Goal: Task Accomplishment & Management: Manage account settings

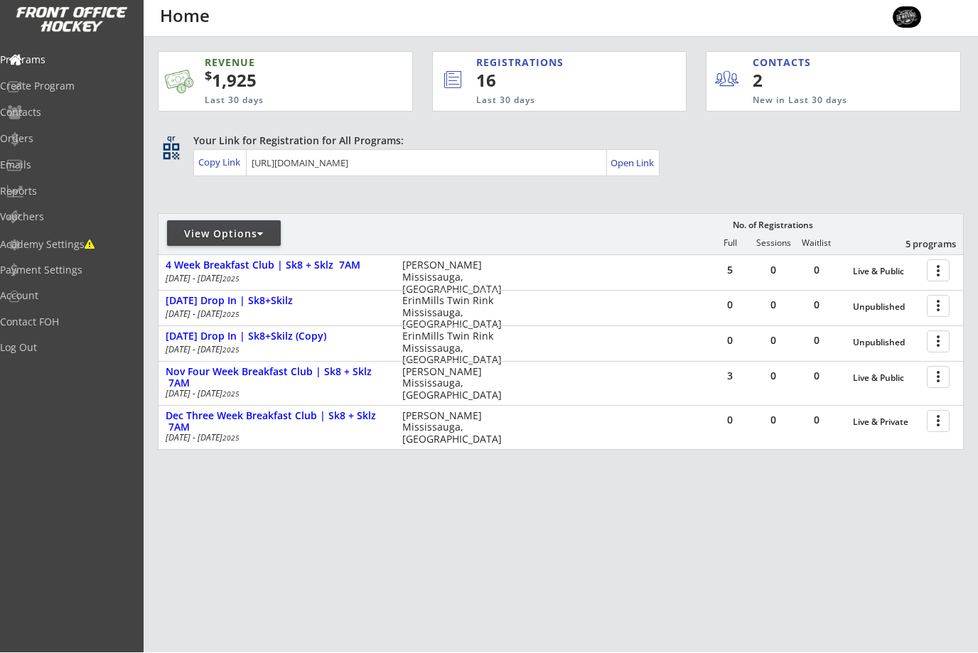
click at [947, 340] on div at bounding box center [940, 341] width 25 height 25
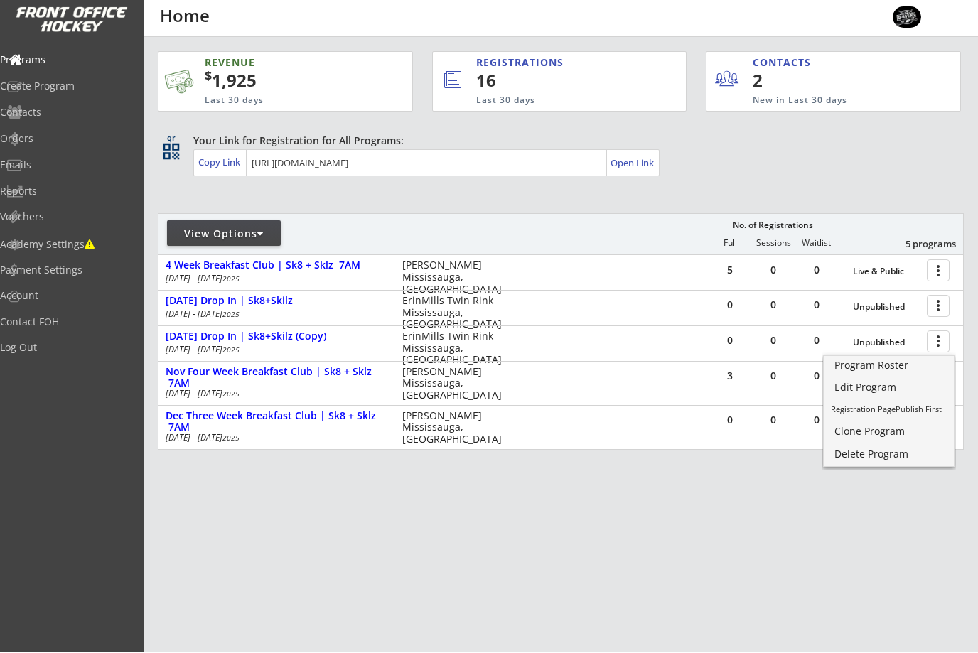
click at [883, 392] on div "Edit Program" at bounding box center [888, 388] width 109 height 10
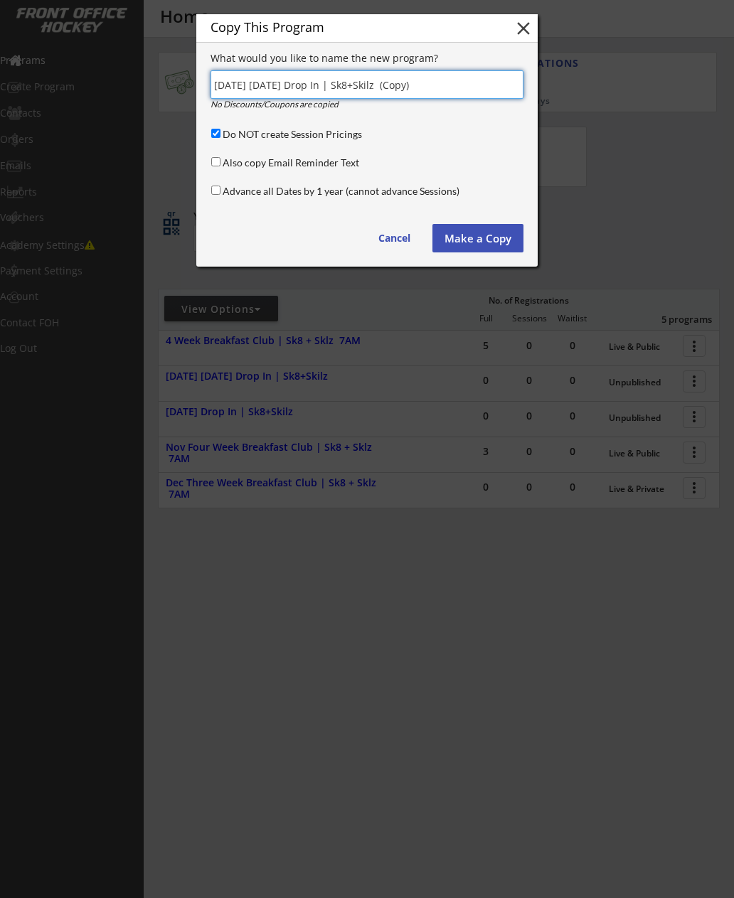
click at [238, 84] on input "input" at bounding box center [366, 84] width 313 height 28
click at [252, 85] on input "input" at bounding box center [366, 84] width 313 height 28
click at [439, 80] on input "input" at bounding box center [366, 84] width 313 height 28
type input "[DATE] [DATE] Drop In | Sk8+Skilz"
click at [480, 242] on button "Make a Copy" at bounding box center [477, 238] width 91 height 28
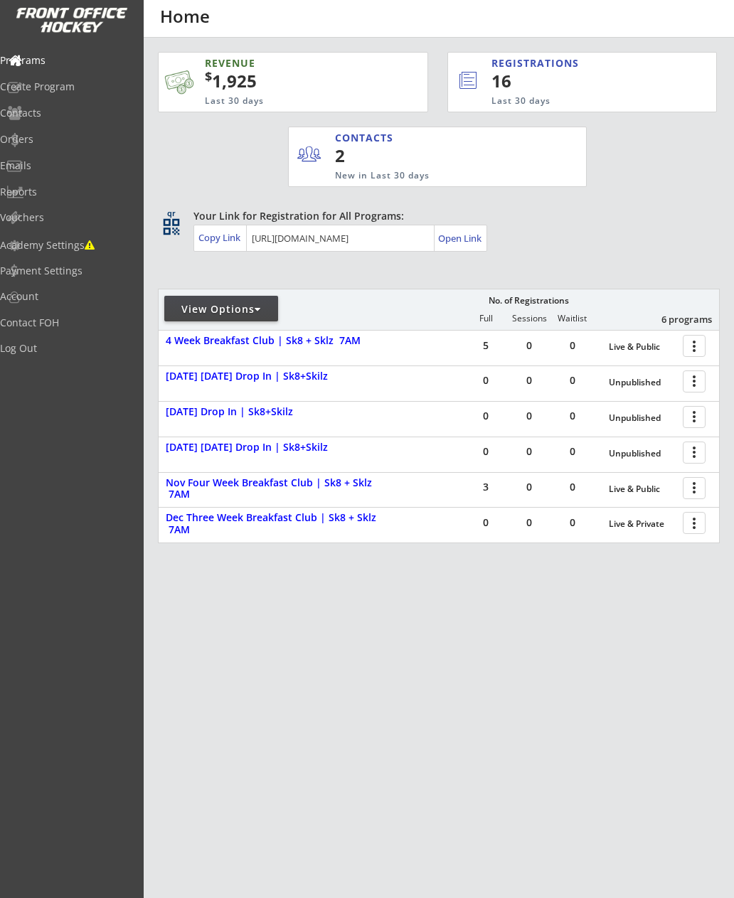
click at [694, 413] on div at bounding box center [696, 416] width 25 height 25
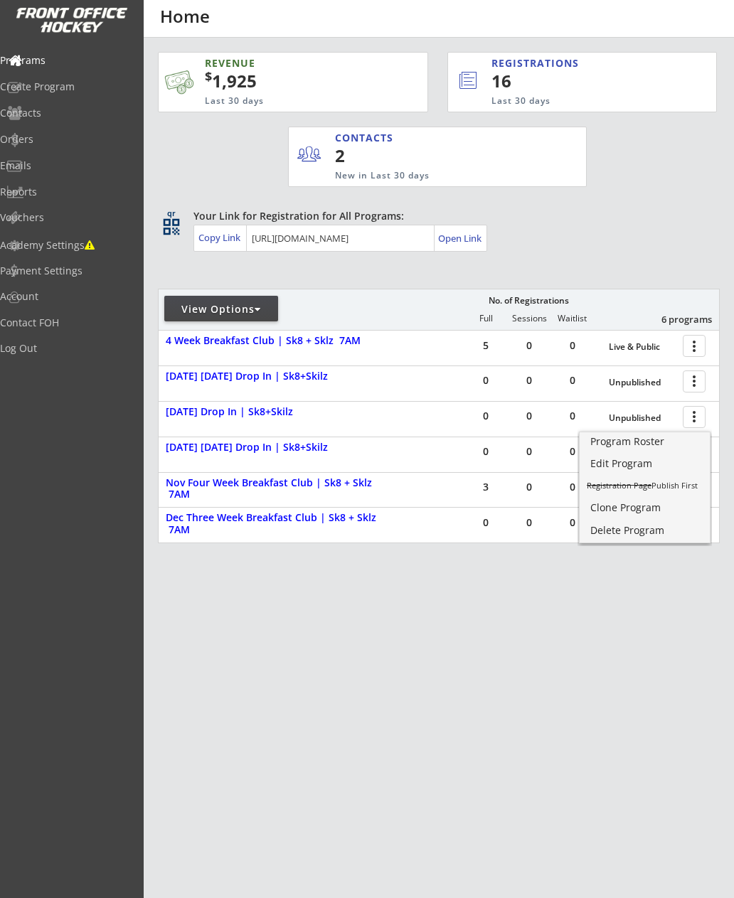
click at [208, 452] on div "[DATE] [DATE] Drop In | Sk8+Skilz" at bounding box center [277, 447] width 222 height 12
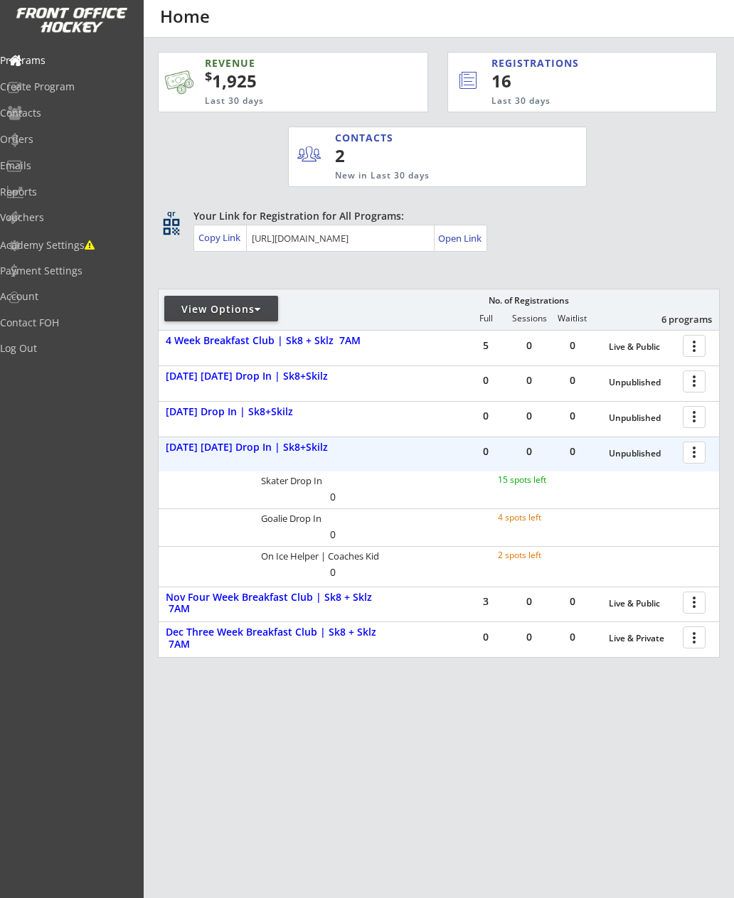
click at [692, 452] on div at bounding box center [696, 451] width 25 height 25
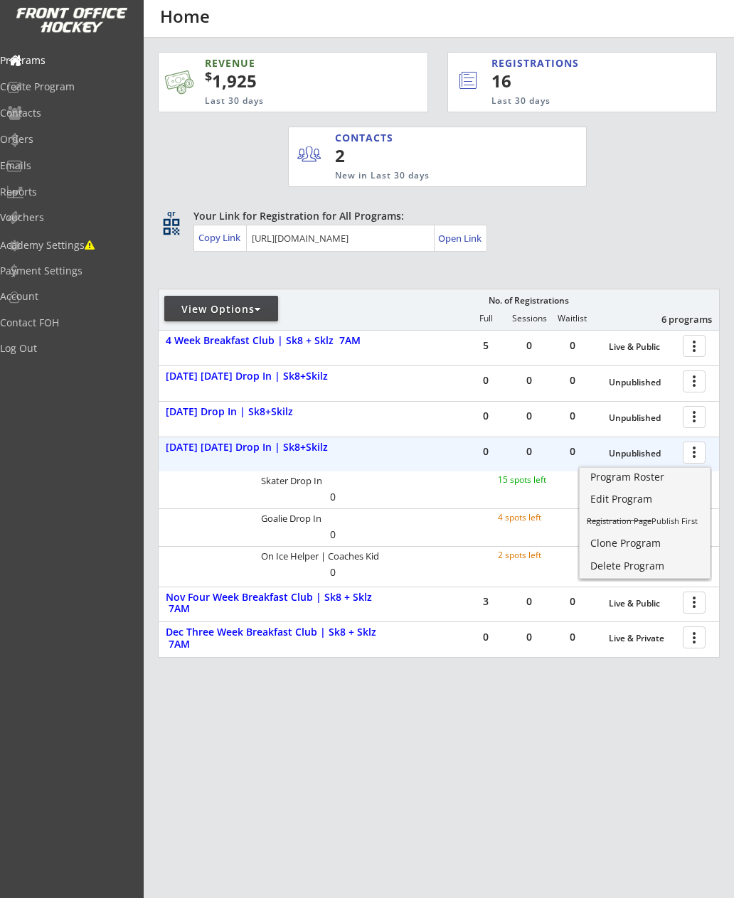
click at [603, 547] on div "Clone Program" at bounding box center [644, 543] width 109 height 10
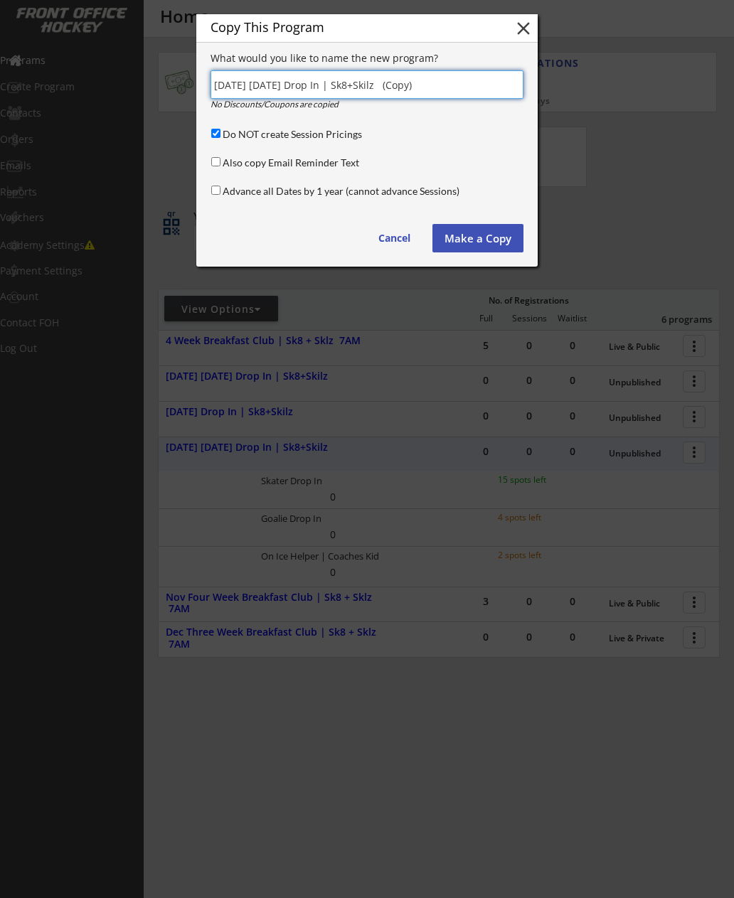
click at [250, 86] on input "input" at bounding box center [366, 84] width 313 height 28
click at [480, 233] on button "Make a Copy" at bounding box center [477, 238] width 91 height 28
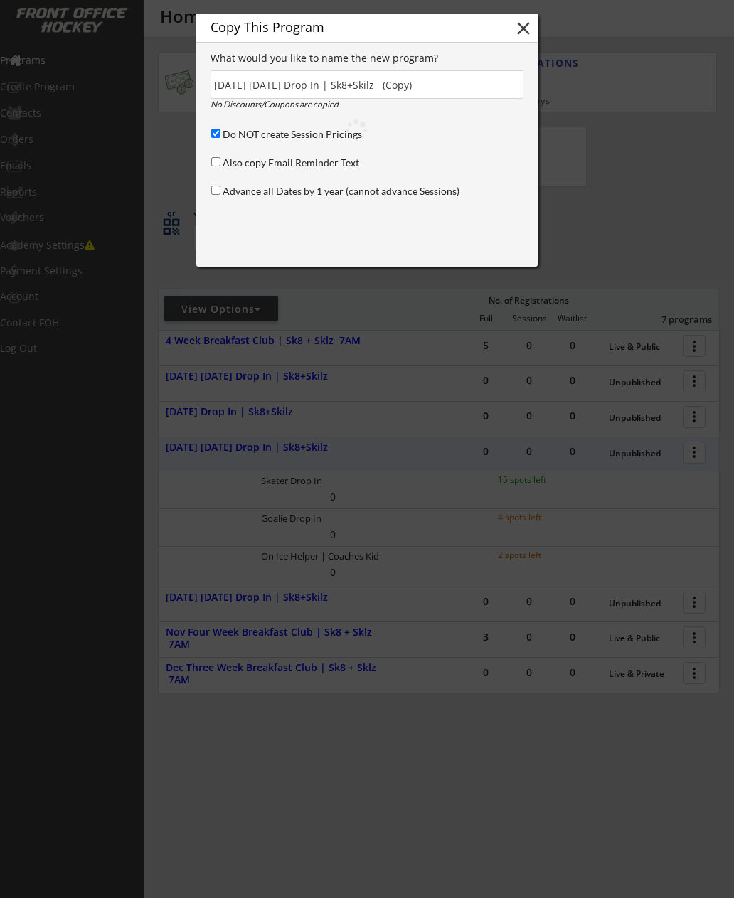
type input "(Copy)"
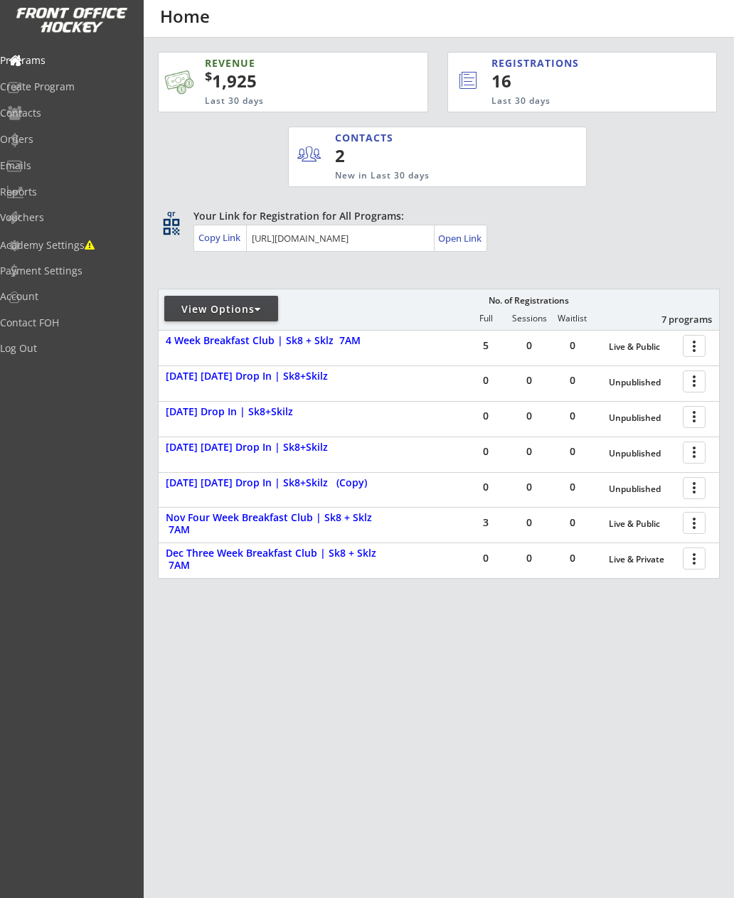
click at [699, 348] on div at bounding box center [696, 345] width 25 height 25
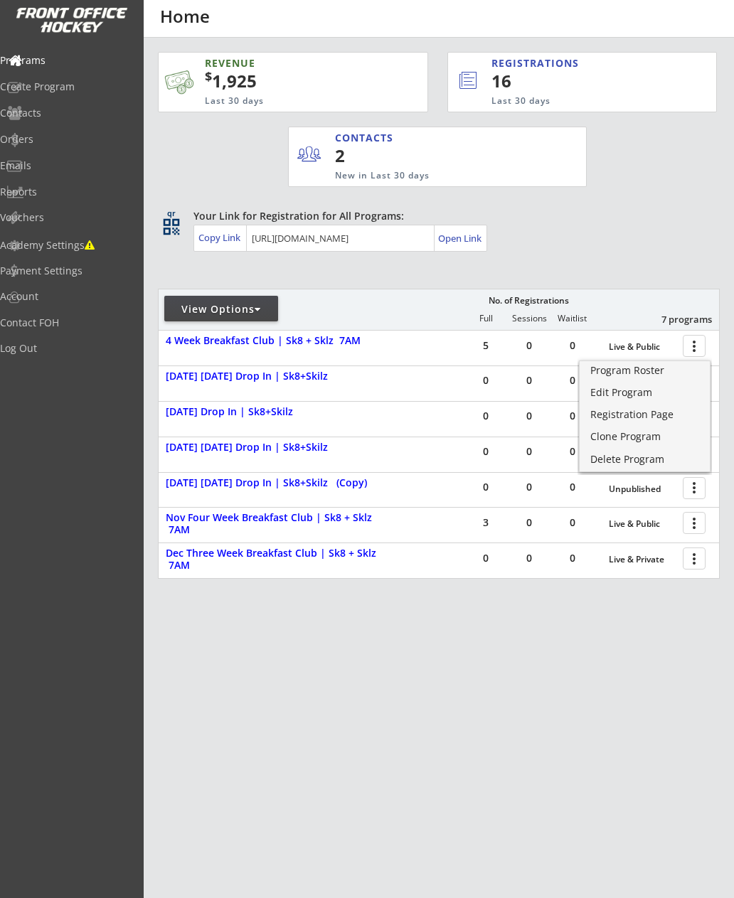
click at [634, 342] on div "Live & Public" at bounding box center [641, 347] width 67 height 10
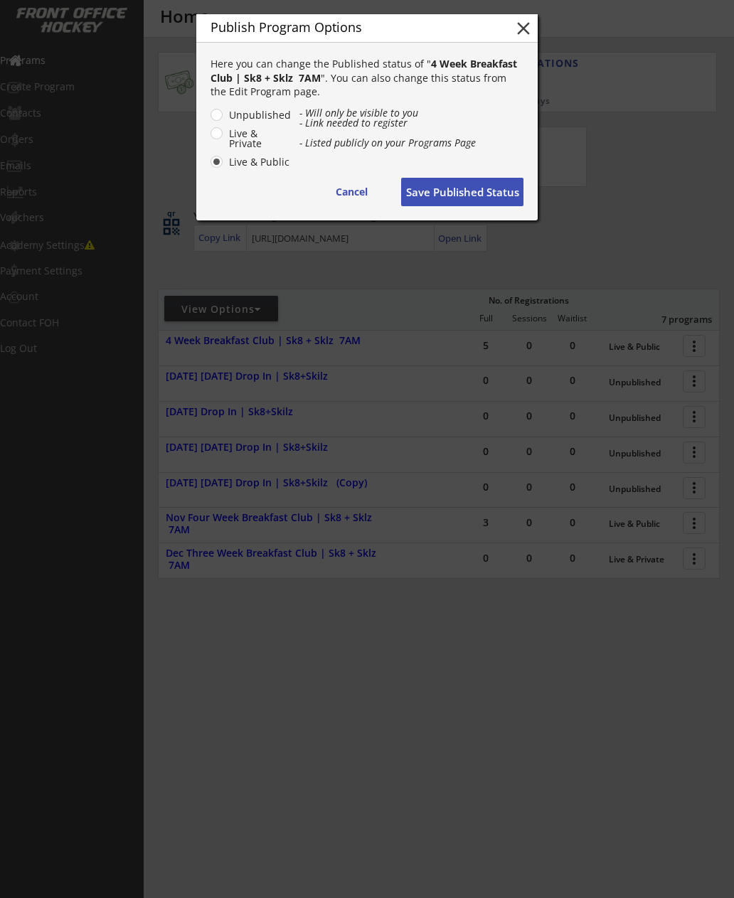
click at [225, 114] on label "Unpublished" at bounding box center [258, 115] width 67 height 10
click at [209, 114] on input "Unpublished" at bounding box center [204, 114] width 9 height 9
radio input "true"
click at [456, 198] on button "Save Published Status" at bounding box center [462, 192] width 122 height 28
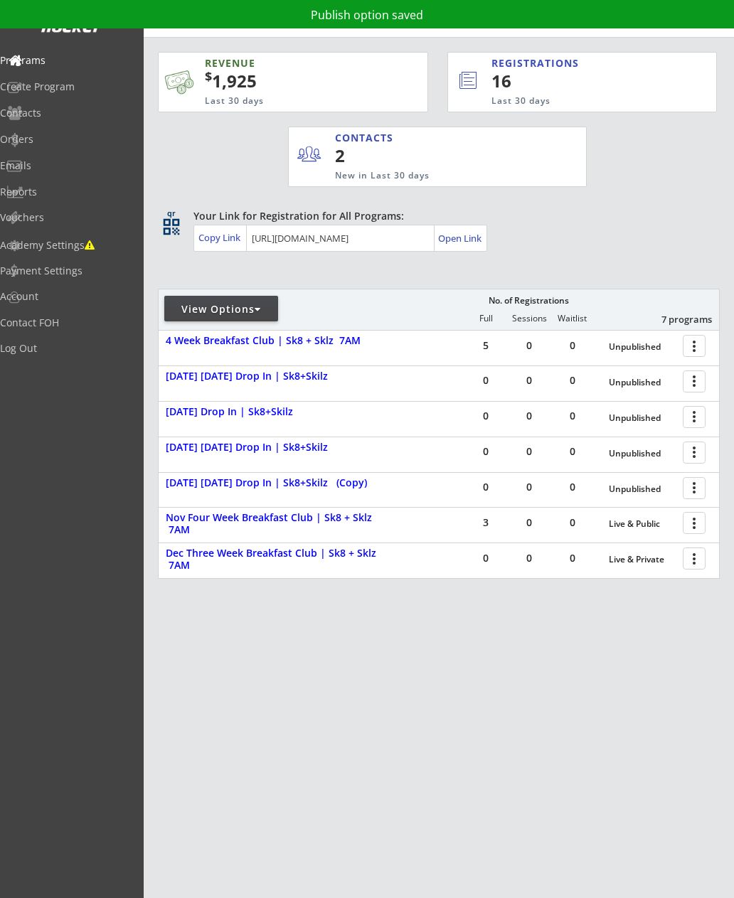
click at [690, 383] on div at bounding box center [696, 380] width 25 height 25
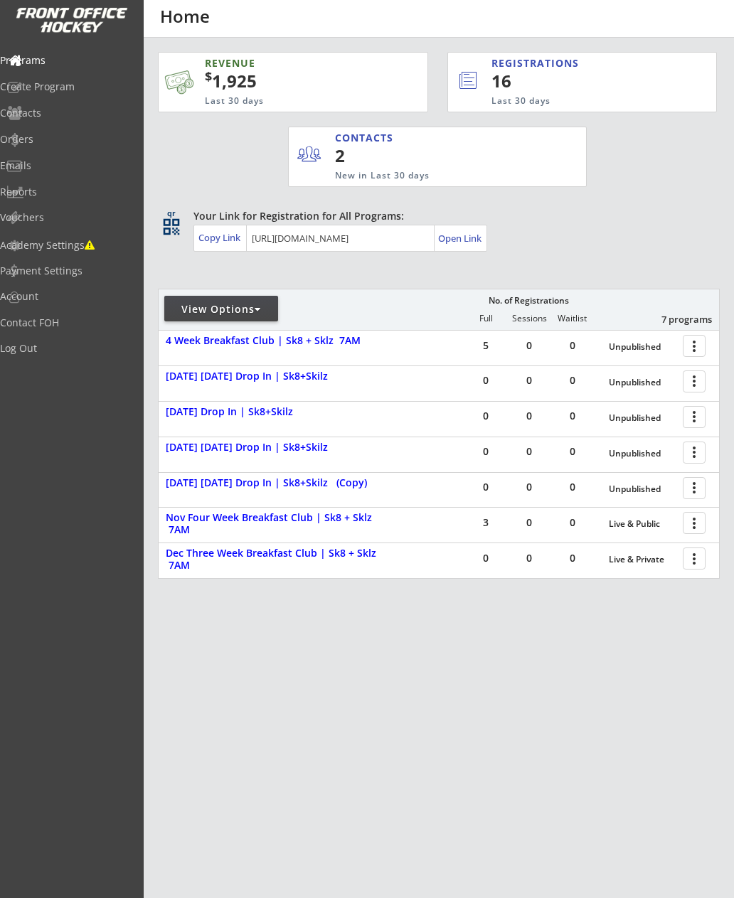
click at [637, 385] on div "Unpublished" at bounding box center [641, 382] width 67 height 10
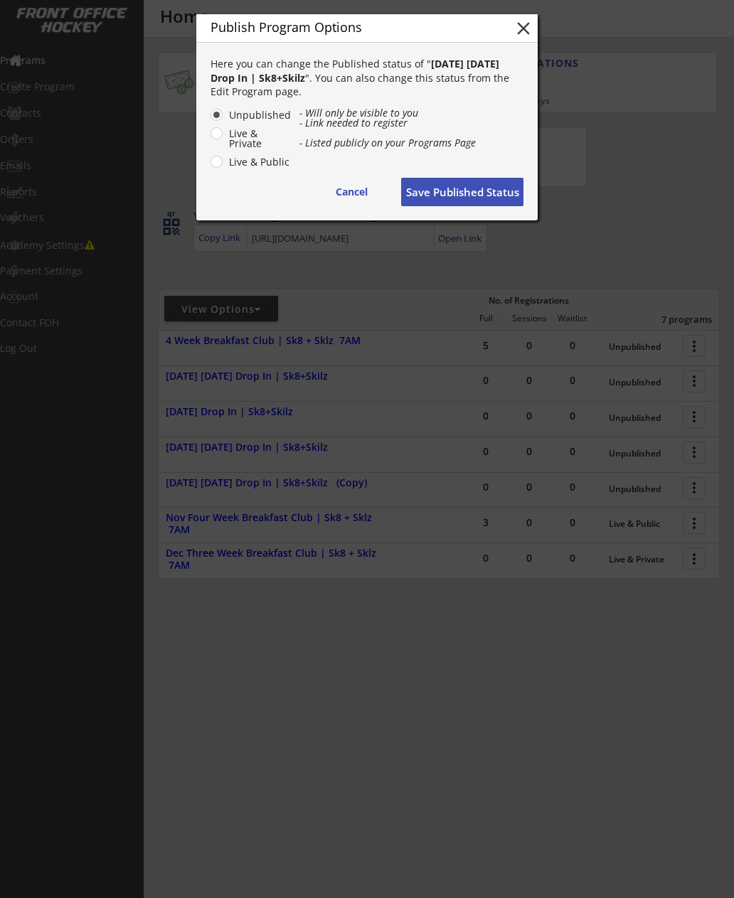
click at [262, 163] on label "Live & Public" at bounding box center [258, 162] width 67 height 10
click at [209, 119] on input "Live & Public" at bounding box center [204, 114] width 9 height 9
radio input "true"
click at [478, 195] on button "Save Published Status" at bounding box center [462, 192] width 122 height 28
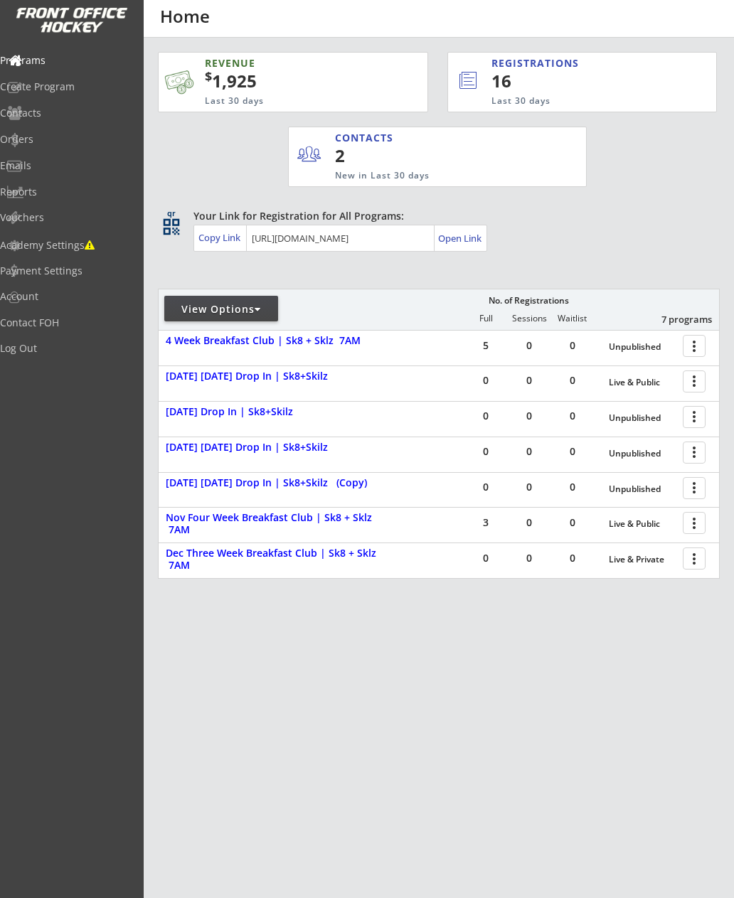
click at [691, 418] on div at bounding box center [696, 416] width 25 height 25
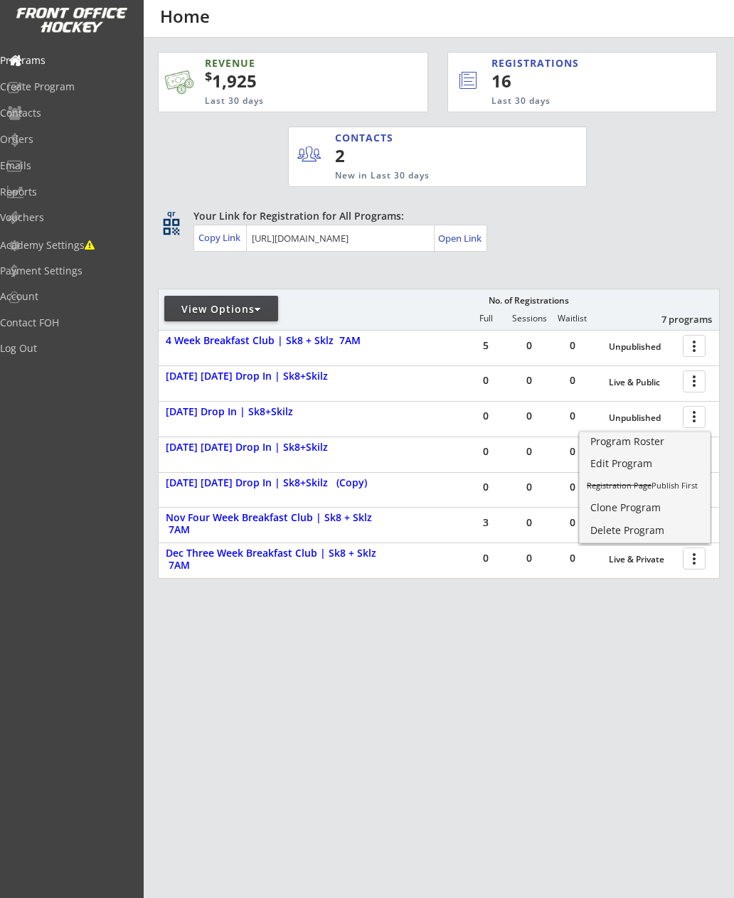
click at [633, 535] on div "Delete Program" at bounding box center [644, 530] width 109 height 10
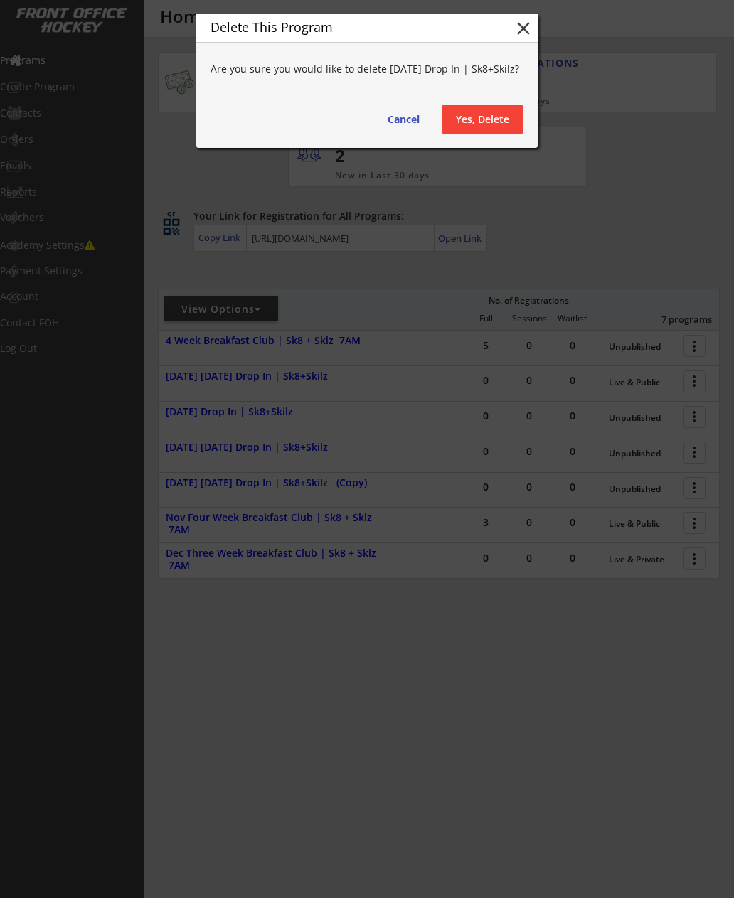
click at [495, 119] on button "Yes, Delete" at bounding box center [482, 119] width 82 height 28
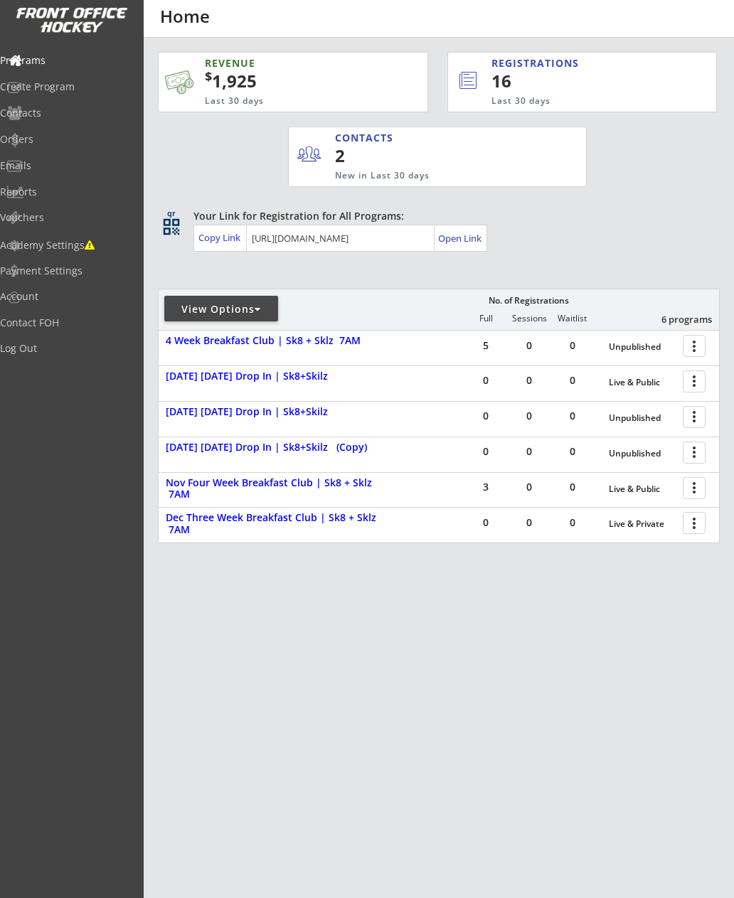
click at [641, 420] on div "Unpublished" at bounding box center [641, 418] width 67 height 10
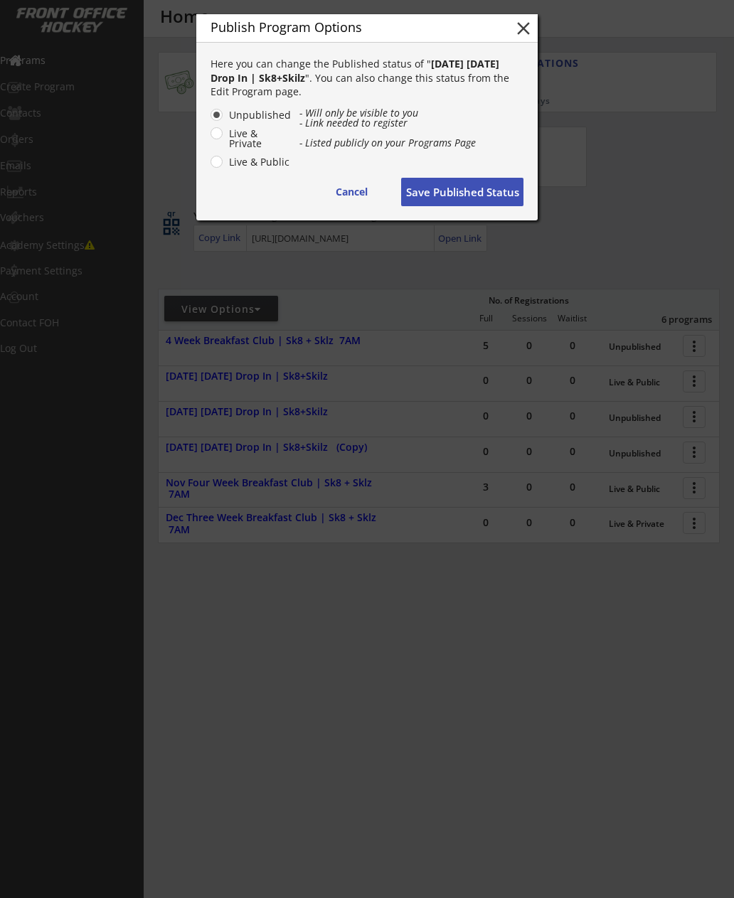
click at [250, 166] on label "Live & Public" at bounding box center [258, 162] width 67 height 10
click at [209, 119] on input "Live & Public" at bounding box center [204, 114] width 9 height 9
radio input "true"
click at [501, 190] on button "Save Published Status" at bounding box center [462, 192] width 122 height 28
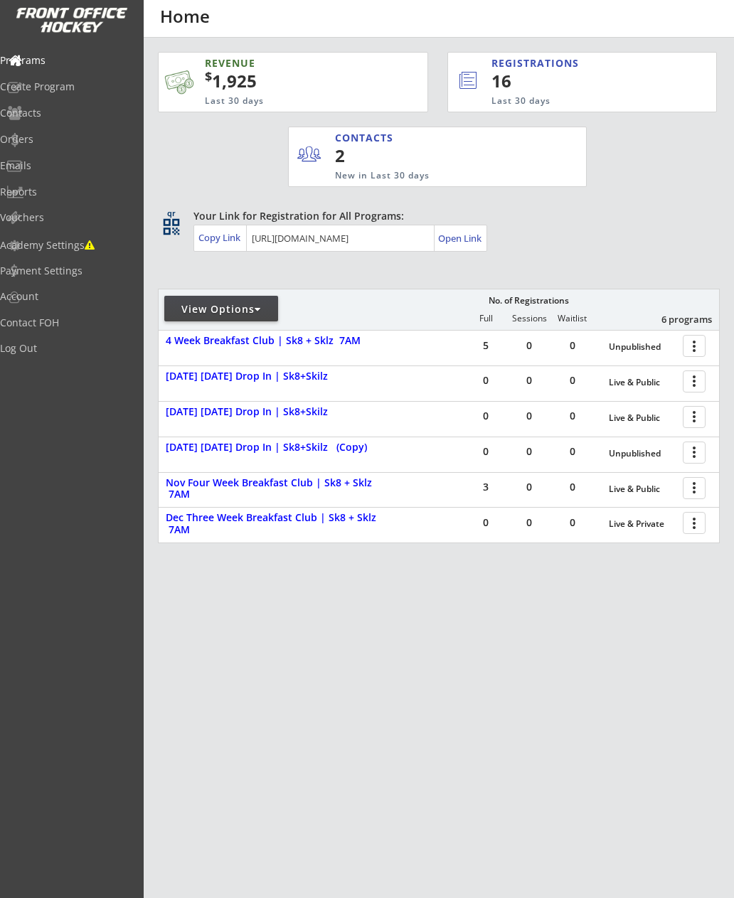
click at [634, 453] on div "Unpublished" at bounding box center [641, 454] width 67 height 10
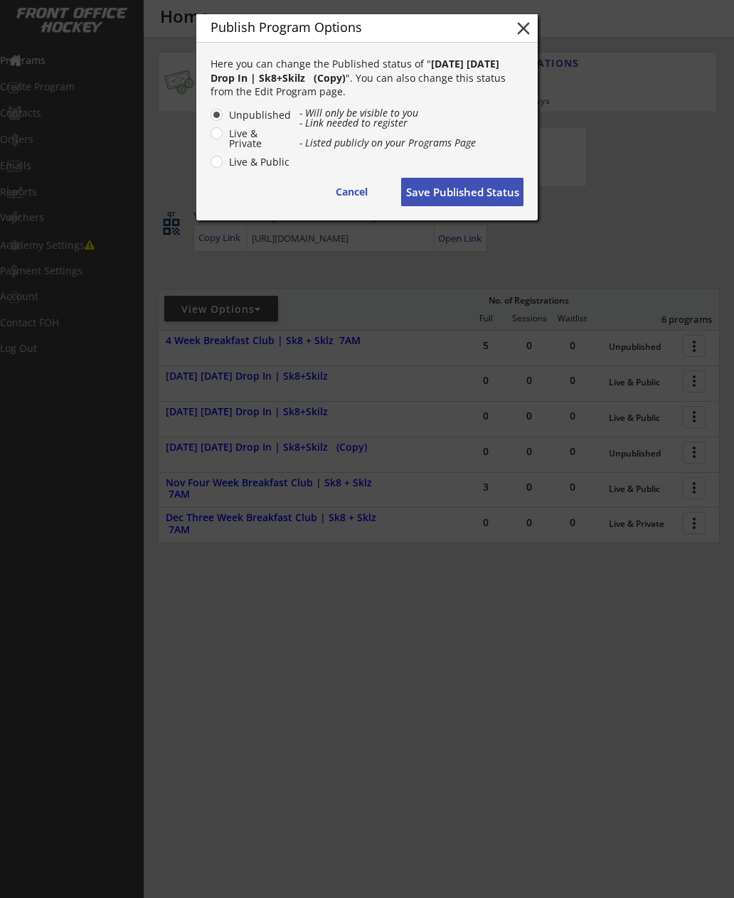
click at [242, 167] on label "Live & Public" at bounding box center [258, 162] width 67 height 10
click at [209, 119] on input "Live & Public" at bounding box center [204, 114] width 9 height 9
radio input "true"
click at [456, 194] on button "Save Published Status" at bounding box center [462, 192] width 122 height 28
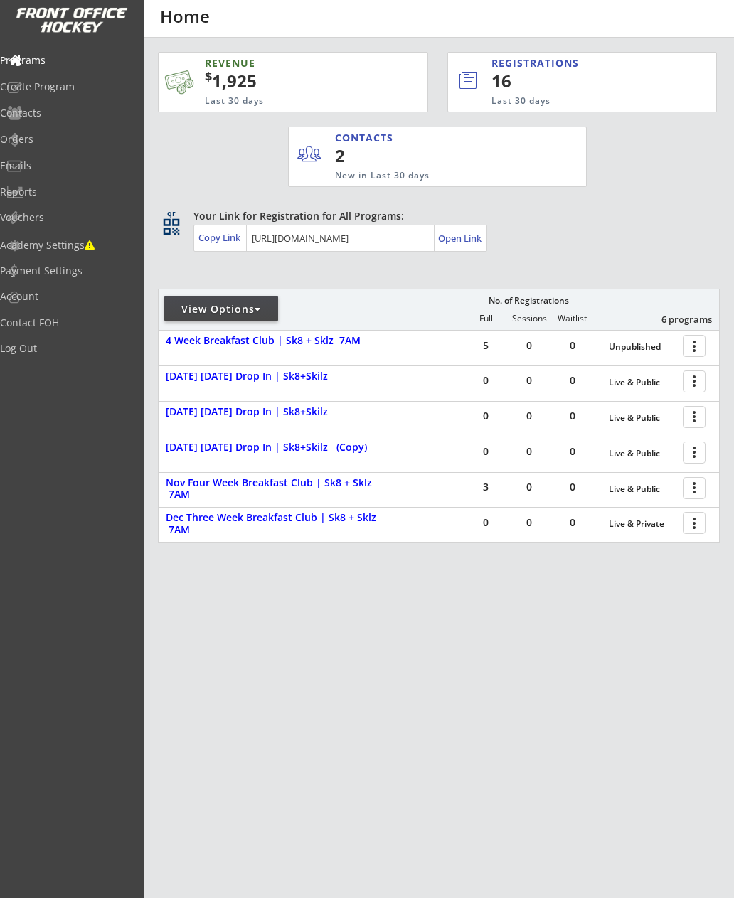
click at [232, 236] on div "Copy Link" at bounding box center [220, 237] width 45 height 13
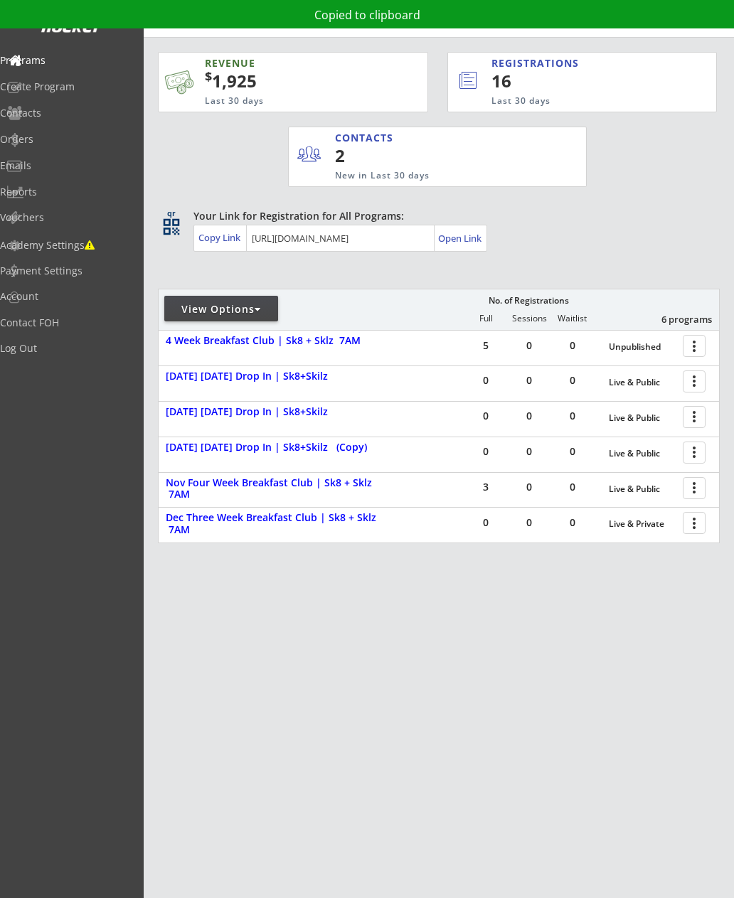
click at [224, 237] on div "Copy Link" at bounding box center [220, 237] width 45 height 13
